Goal: Check status: Check status

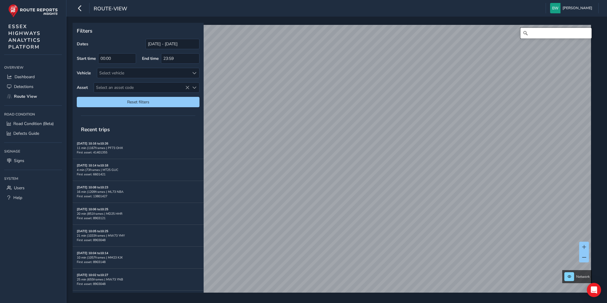
click at [557, 35] on input "Search" at bounding box center [556, 33] width 71 height 11
type input "[STREET_ADDRESS]"
click at [175, 44] on input "[DATE] - [DATE]" at bounding box center [173, 44] width 54 height 10
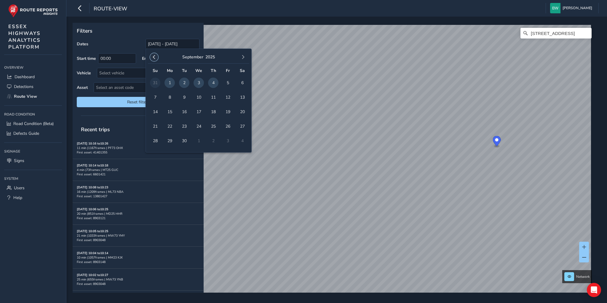
click at [154, 55] on span "button" at bounding box center [154, 57] width 4 height 4
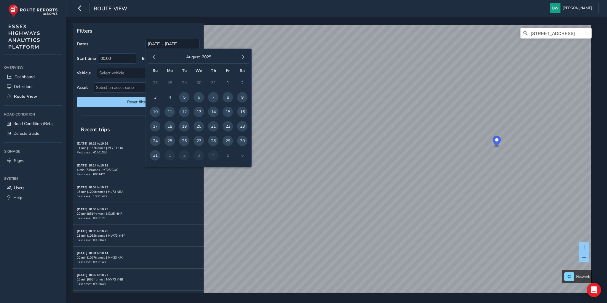
click at [154, 55] on span "button" at bounding box center [154, 57] width 4 height 4
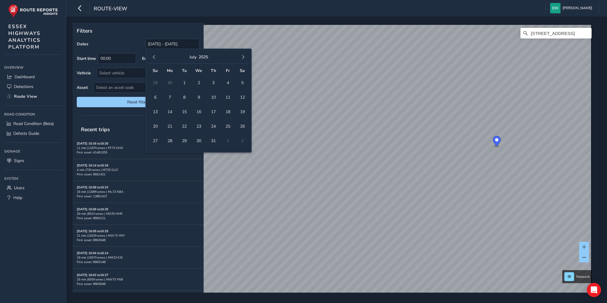
click at [154, 55] on span "button" at bounding box center [154, 57] width 4 height 4
click at [242, 83] on span "1" at bounding box center [242, 83] width 10 height 10
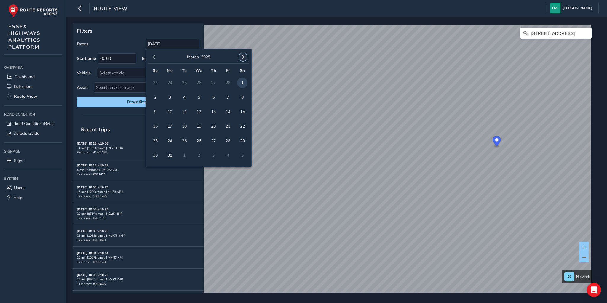
click at [243, 56] on span "button" at bounding box center [243, 57] width 4 height 4
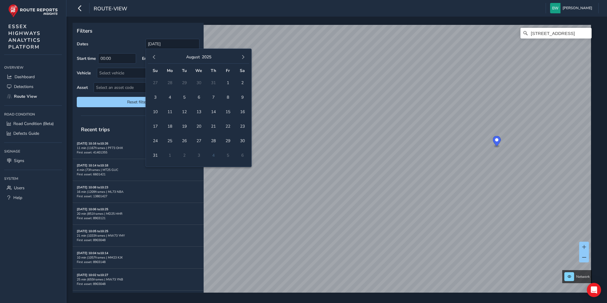
click at [243, 56] on span "button" at bounding box center [243, 57] width 4 height 4
click at [214, 80] on span "4" at bounding box center [213, 83] width 10 height 10
type input "[DATE] - [DATE]"
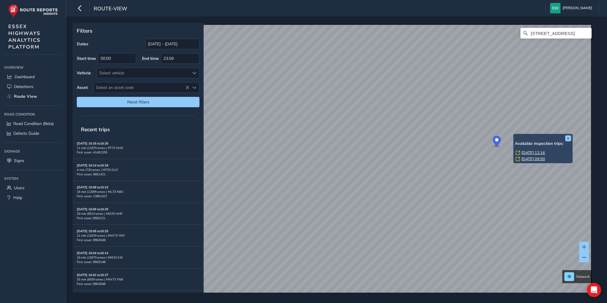
click at [532, 153] on link "[DATE] 12:16" at bounding box center [534, 152] width 24 height 5
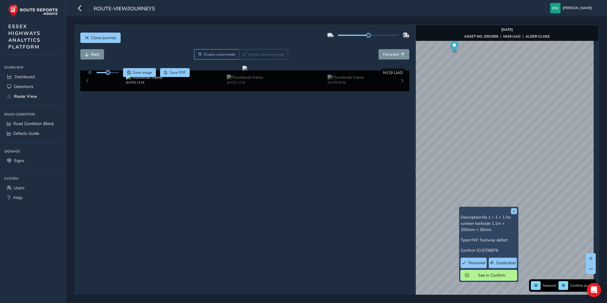
click at [483, 277] on span "See in Confirm" at bounding box center [492, 276] width 41 height 6
